Goal: Find specific page/section: Find specific page/section

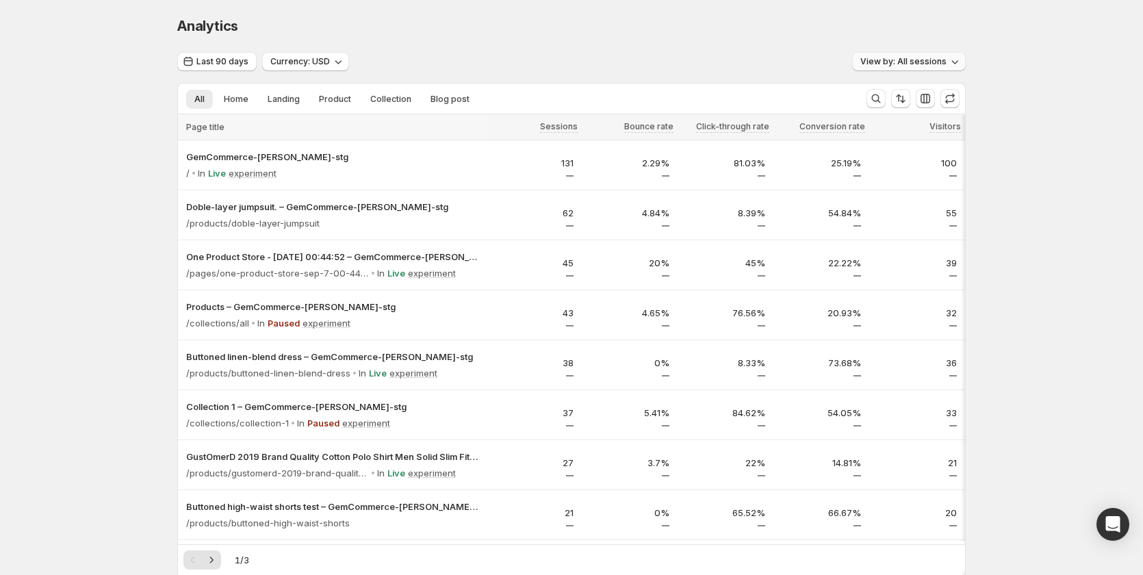
drag, startPoint x: 927, startPoint y: 57, endPoint x: 927, endPoint y: 70, distance: 12.3
click at [927, 57] on span "View by: All sessions" at bounding box center [903, 61] width 86 height 11
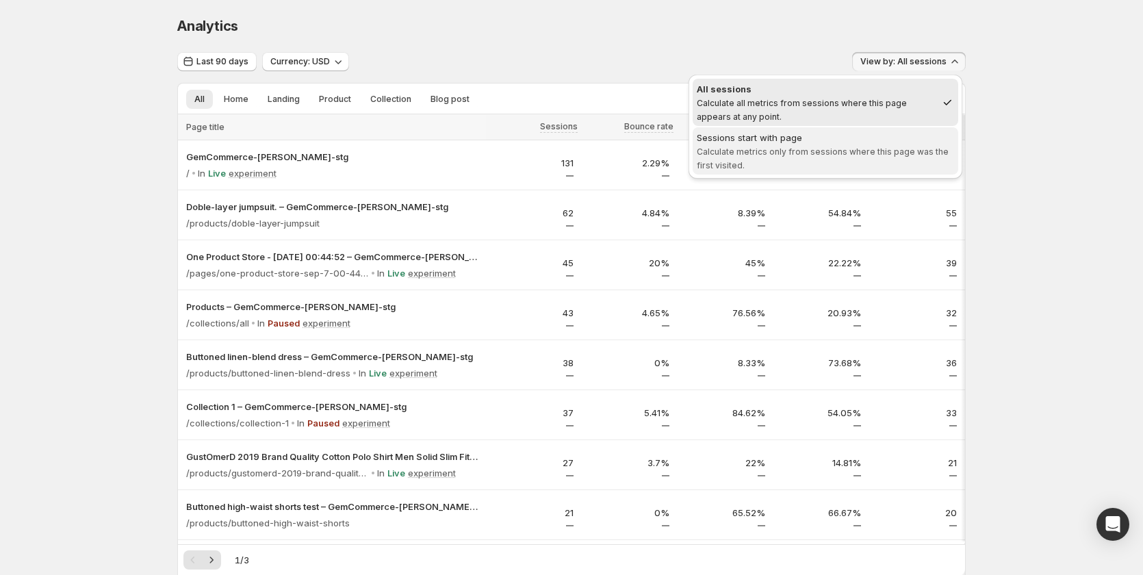
click at [888, 146] on span "Sessions start with page Calculate metrics only from sessions where this page w…" at bounding box center [825, 151] width 257 height 40
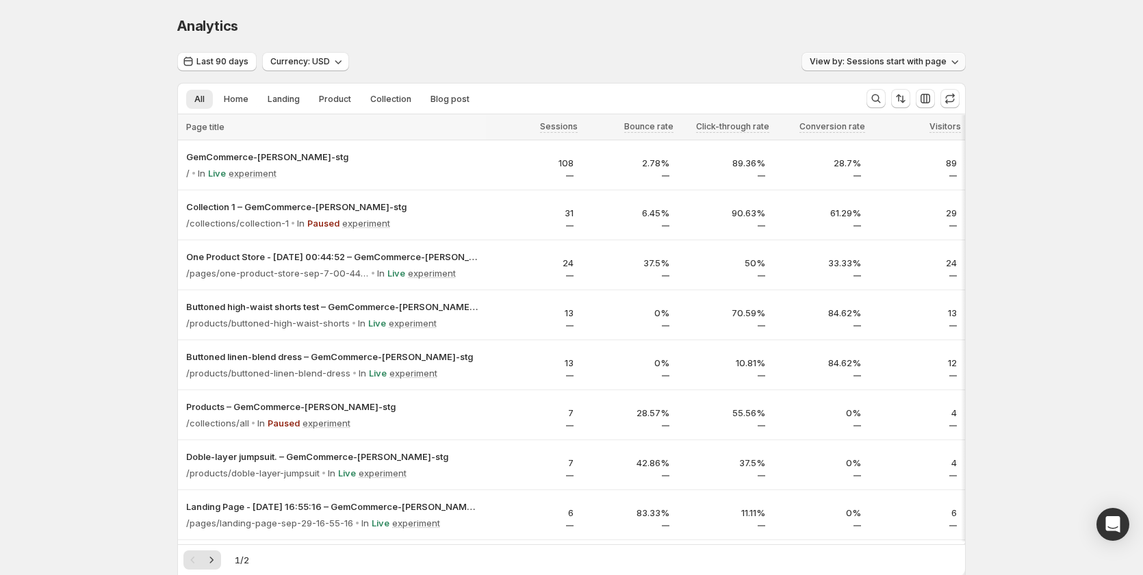
click at [932, 65] on span "View by: Sessions start with page" at bounding box center [878, 61] width 137 height 11
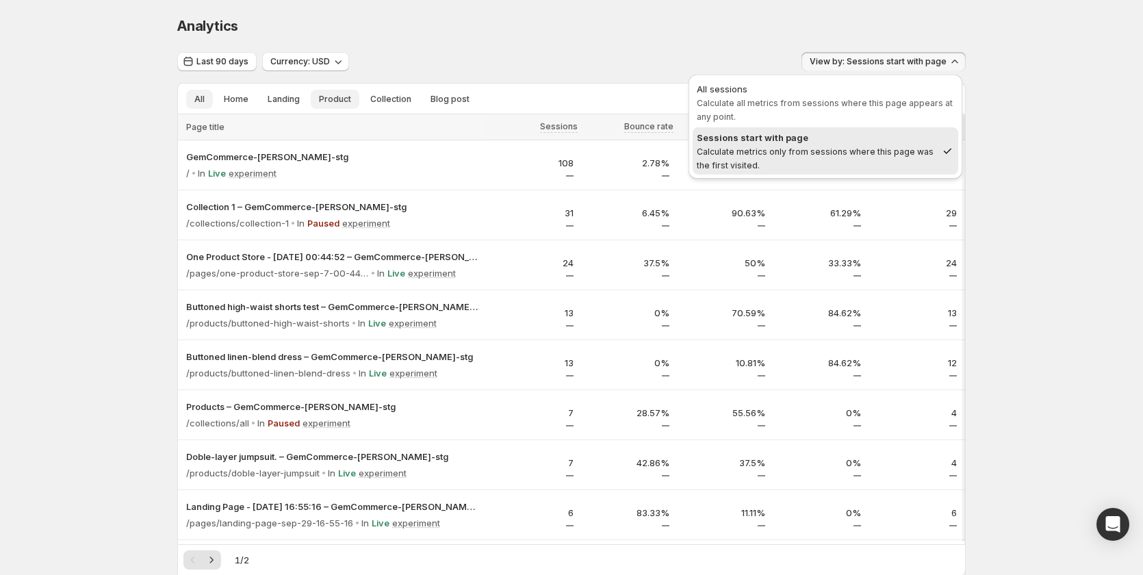
click at [328, 99] on span "Product" at bounding box center [335, 99] width 32 height 11
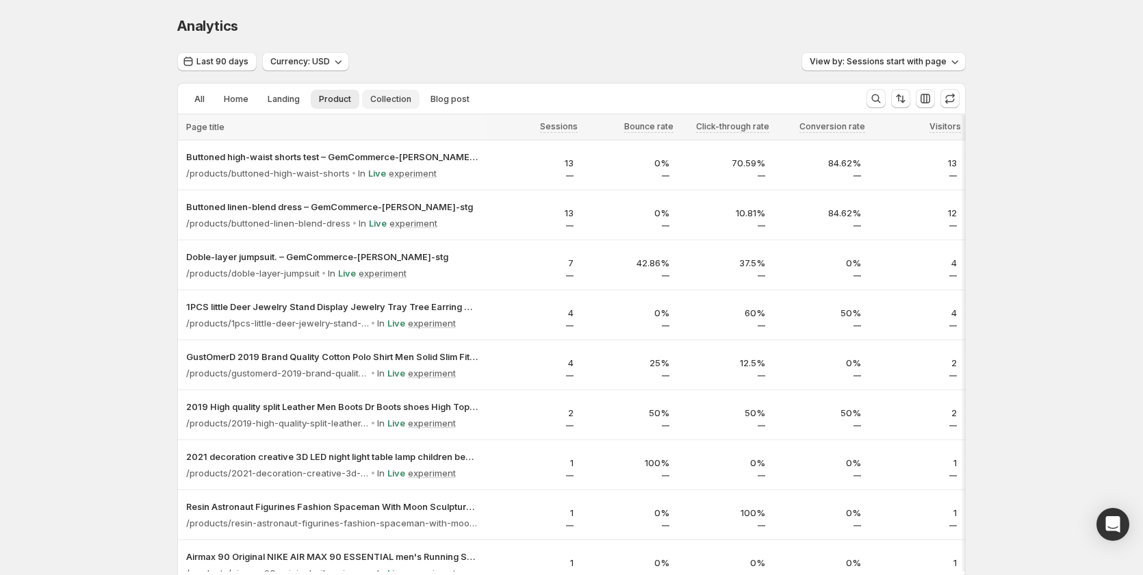
click at [392, 101] on span "Collection" at bounding box center [390, 99] width 41 height 11
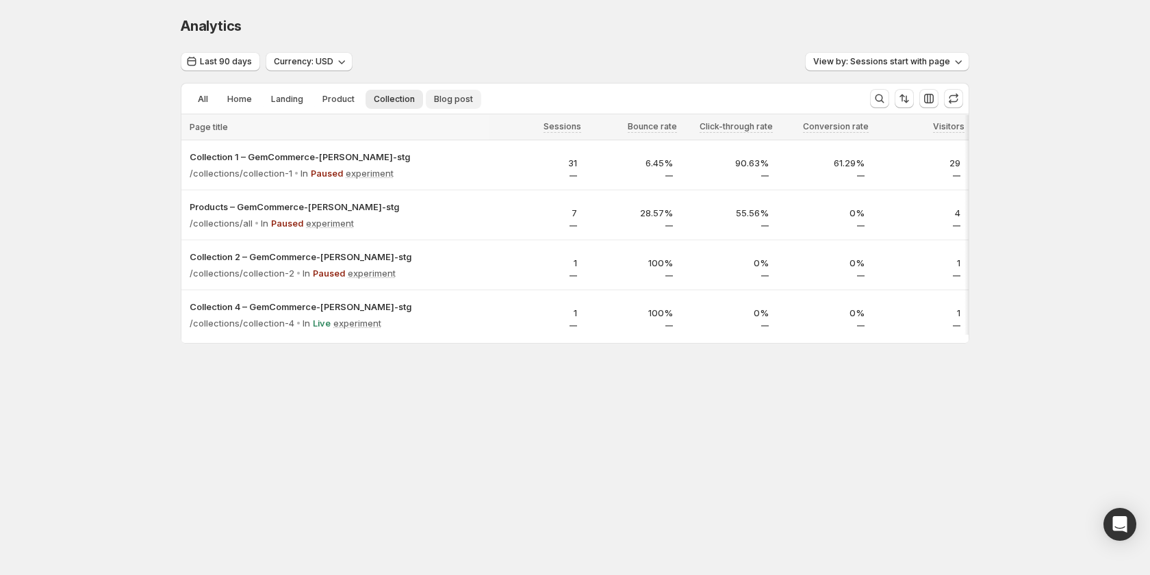
click at [449, 101] on span "Blog post" at bounding box center [453, 99] width 39 height 11
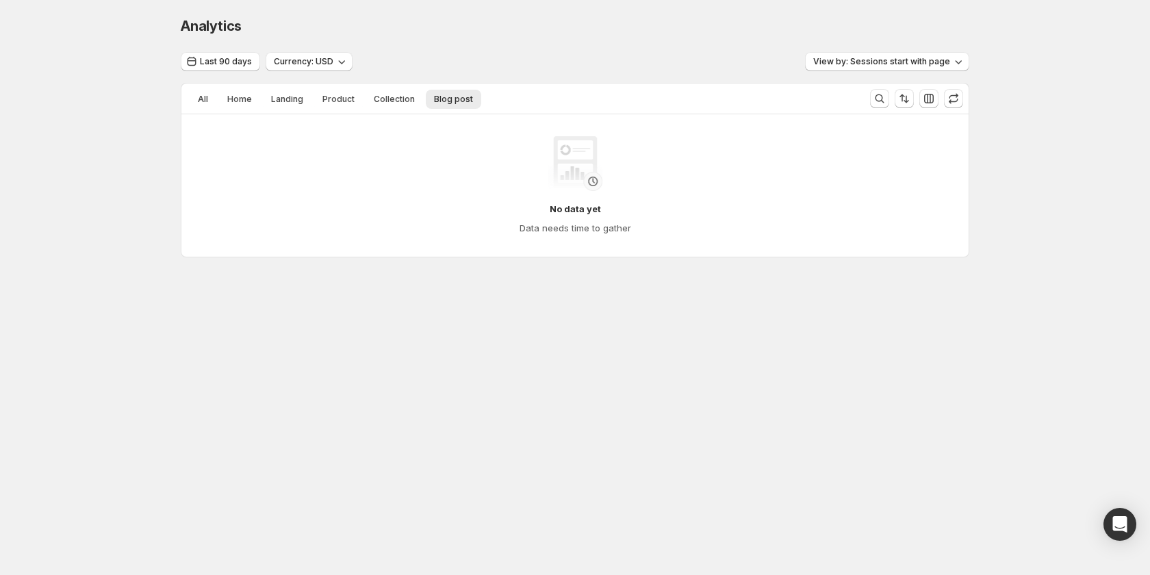
click at [311, 105] on ul "All Home Landing Product Collection Blog post More views" at bounding box center [520, 98] width 667 height 19
click at [341, 104] on span "Product" at bounding box center [338, 99] width 32 height 11
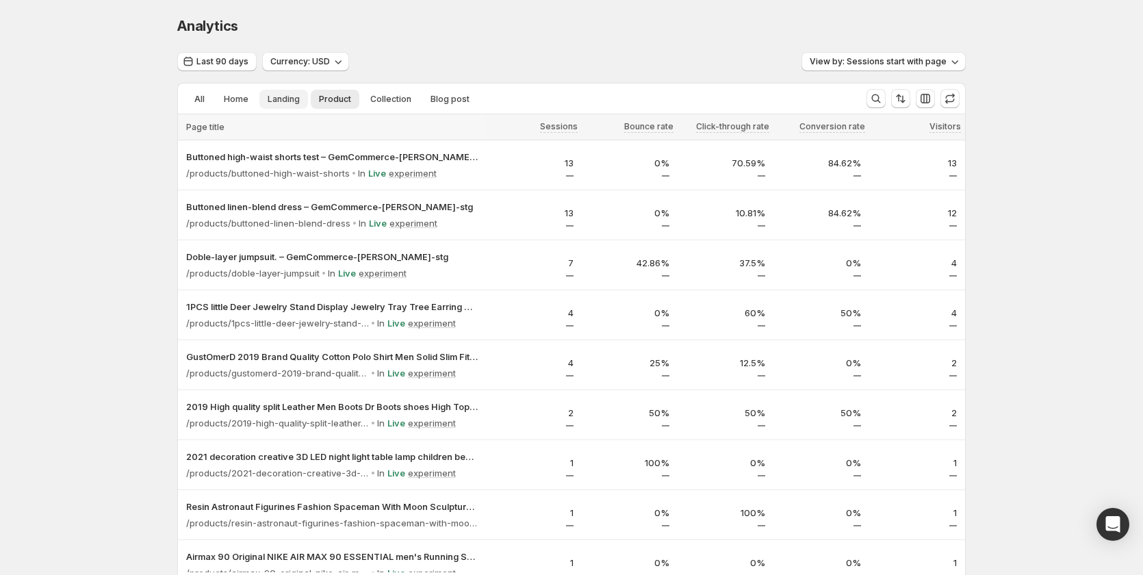
click at [293, 102] on span "Landing" at bounding box center [284, 99] width 32 height 11
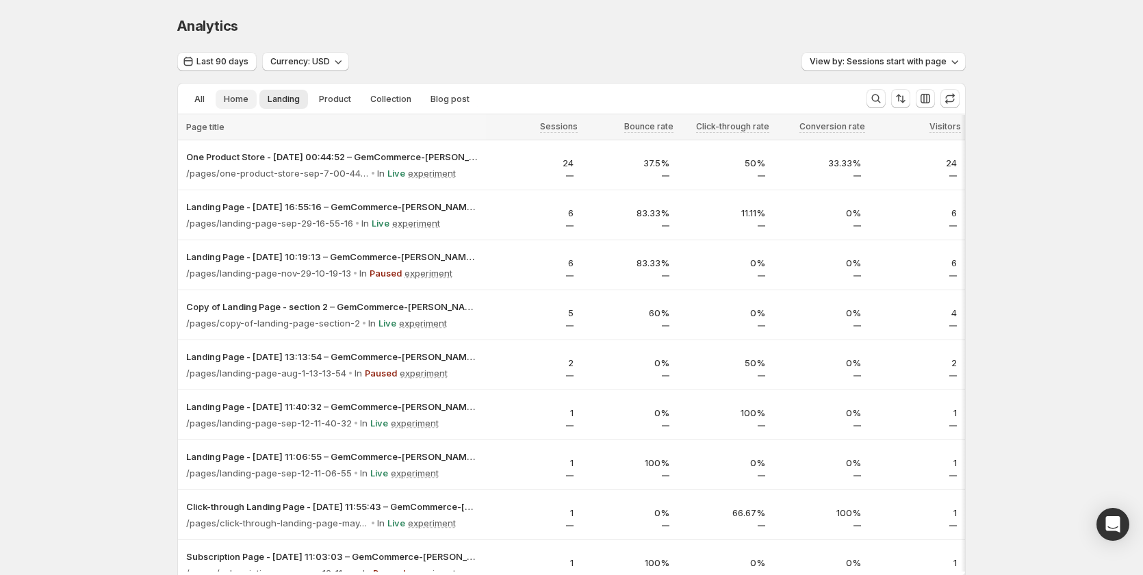
click at [248, 102] on span "Home" at bounding box center [236, 99] width 25 height 11
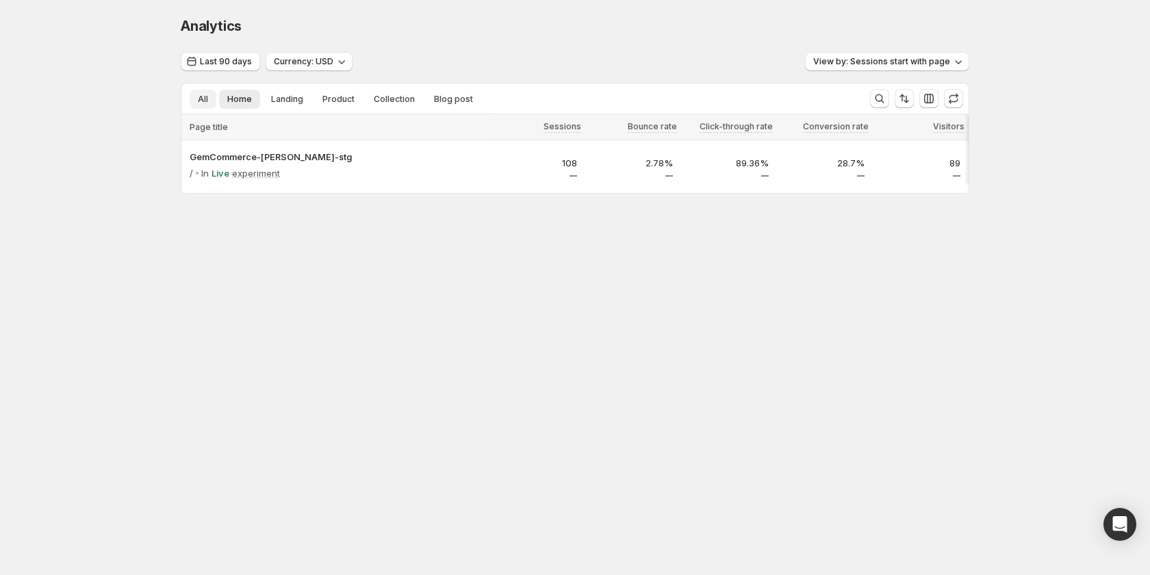
click at [214, 101] on button "All" at bounding box center [203, 99] width 27 height 19
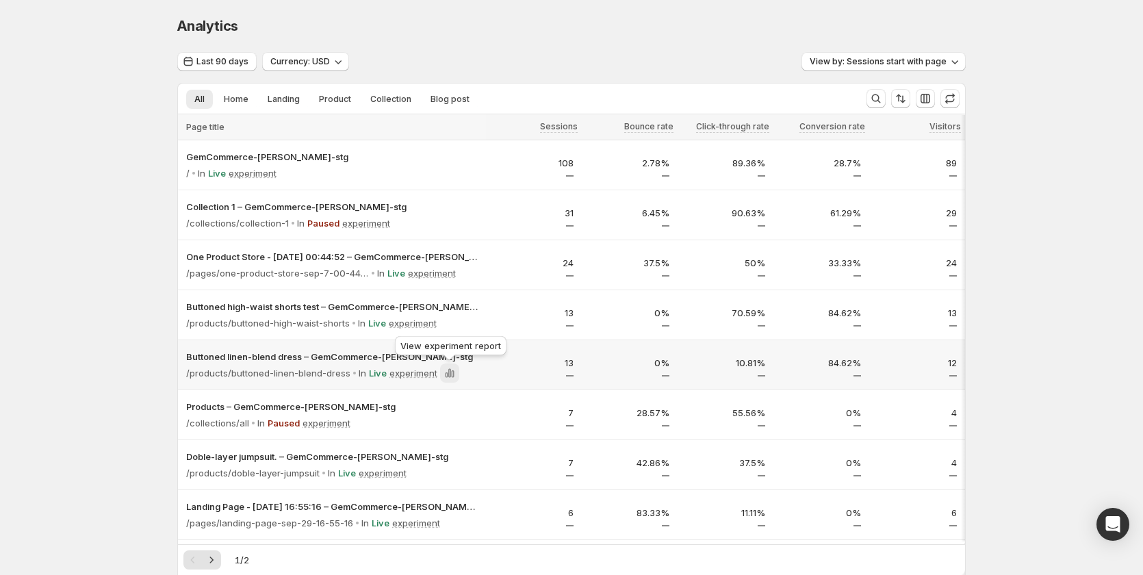
click at [455, 371] on icon at bounding box center [450, 373] width 14 height 14
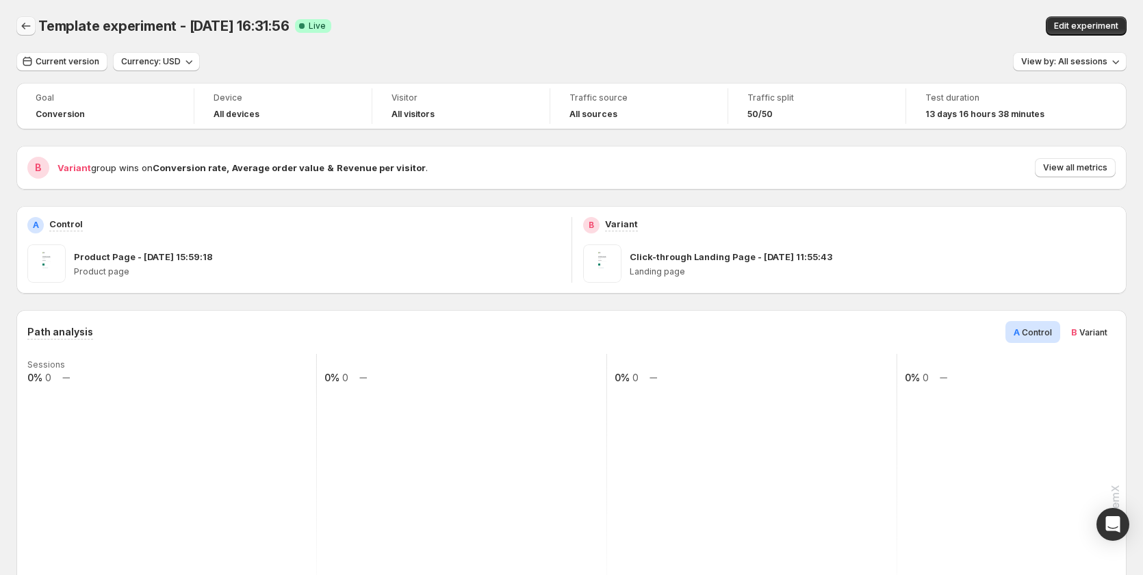
click at [25, 27] on icon "Back" at bounding box center [26, 26] width 14 height 14
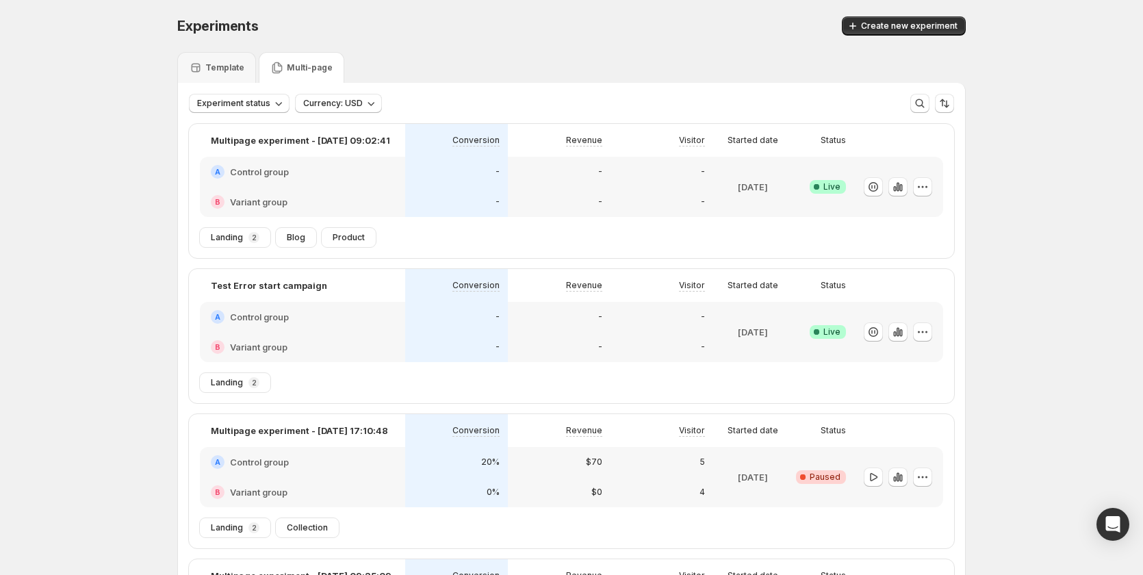
click at [179, 465] on div "Experiments. This page is ready Experiments Create new experiment Template Mult…" at bounding box center [571, 462] width 821 height 924
